Goal: Check status

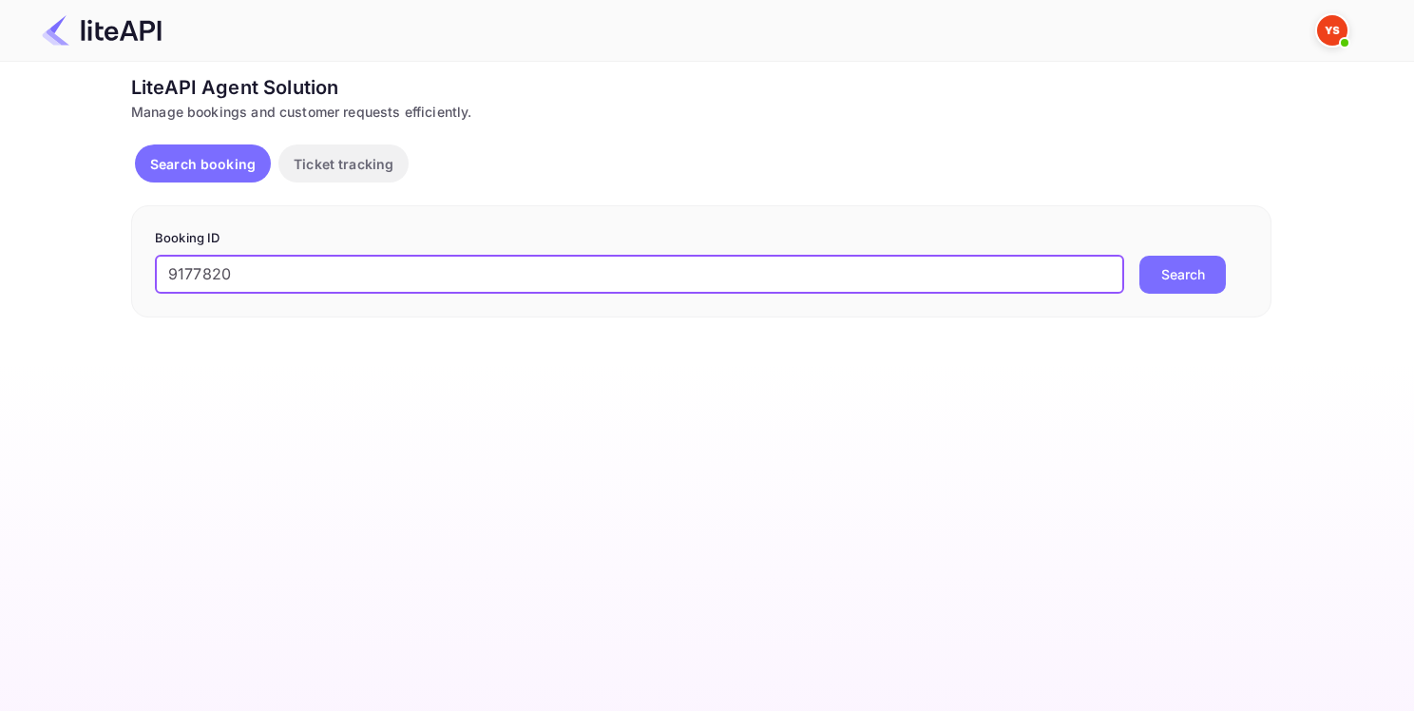
type input "9177820"
click at [1187, 284] on button "Search" at bounding box center [1182, 275] width 86 height 38
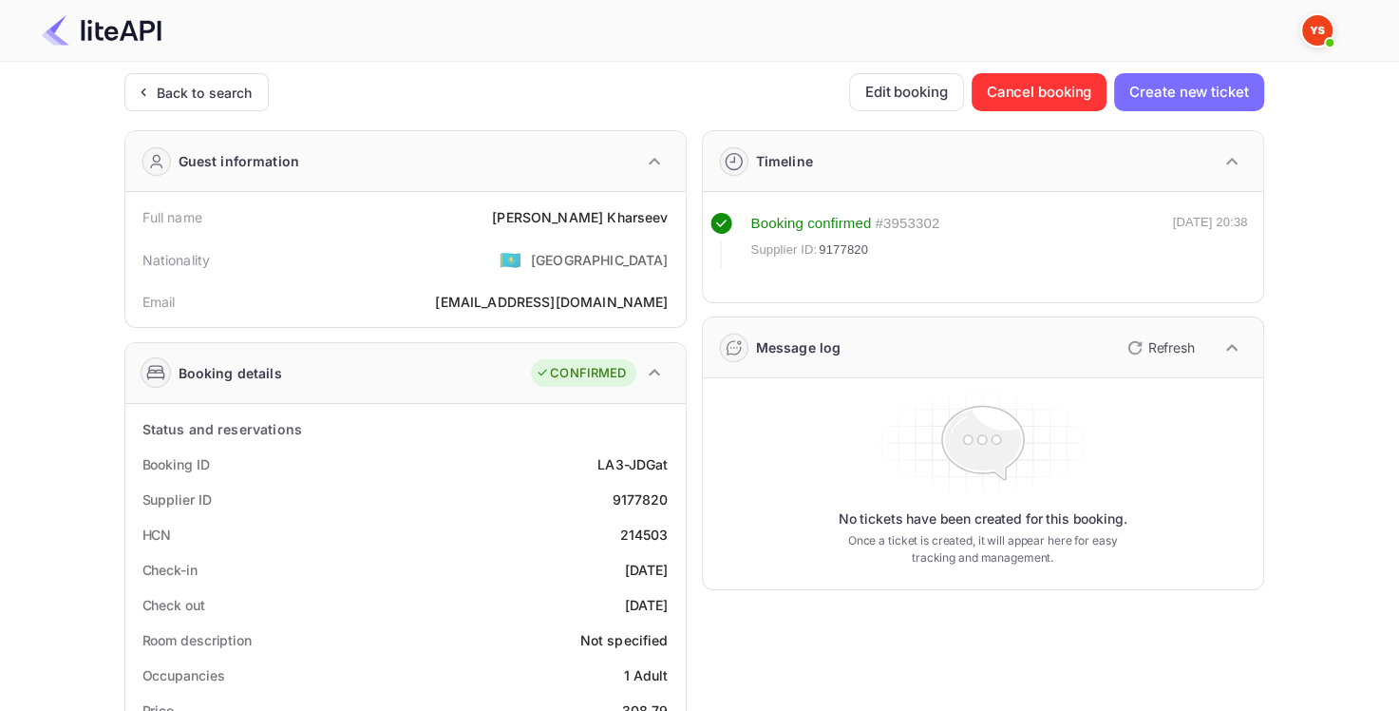
click at [642, 494] on div "9177820" at bounding box center [640, 499] width 56 height 20
copy div "9177820"
drag, startPoint x: 542, startPoint y: 216, endPoint x: 674, endPoint y: 214, distance: 131.1
click at [675, 215] on div "Full name [PERSON_NAME]" at bounding box center [405, 217] width 545 height 35
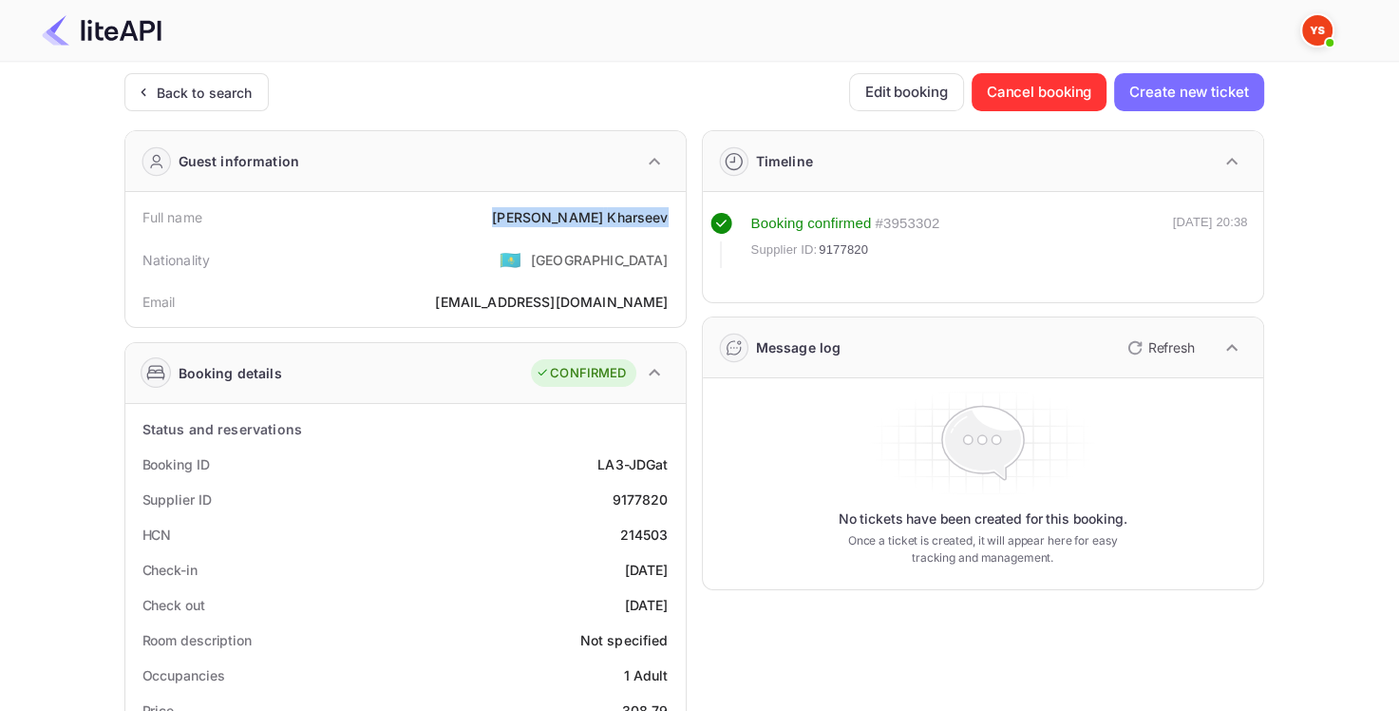
copy div "[PERSON_NAME]"
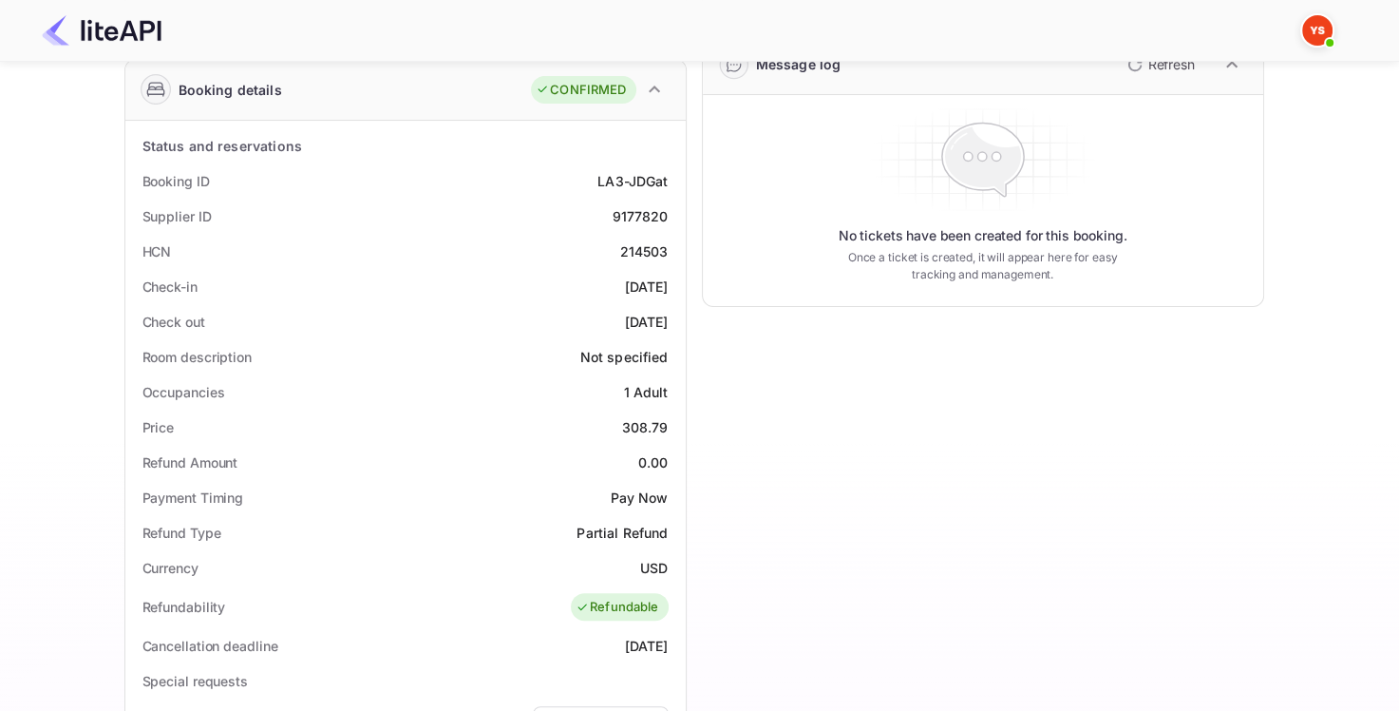
scroll to position [285, 0]
drag, startPoint x: 620, startPoint y: 420, endPoint x: 676, endPoint y: 417, distance: 56.1
click at [676, 417] on div "Price 308.79" at bounding box center [405, 425] width 545 height 35
copy div "308.79"
